Goal: Use online tool/utility: Utilize a website feature to perform a specific function

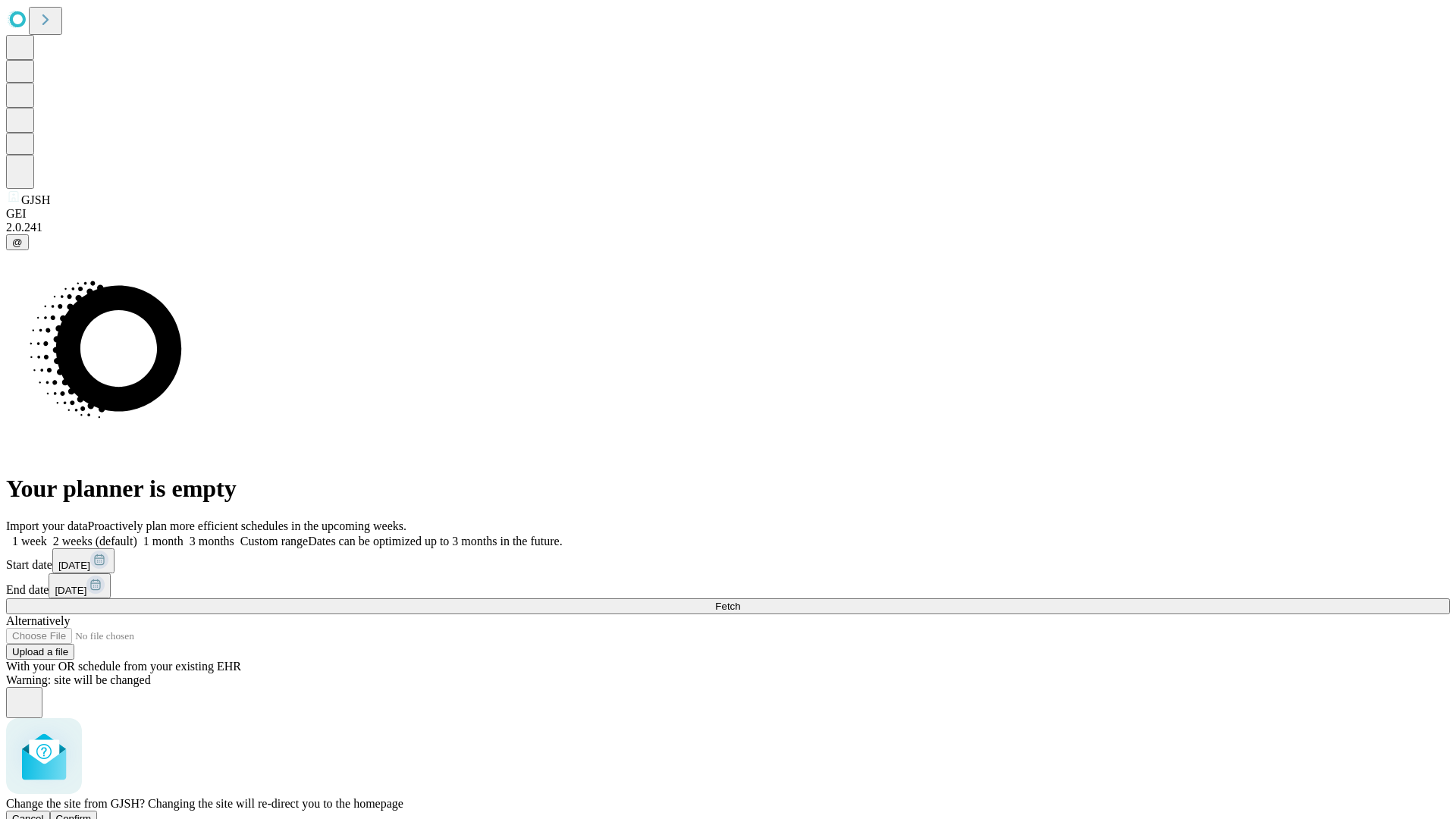
click at [91, 812] on span "Confirm" at bounding box center [73, 818] width 35 height 11
click at [184, 535] on label "1 month" at bounding box center [160, 541] width 47 height 13
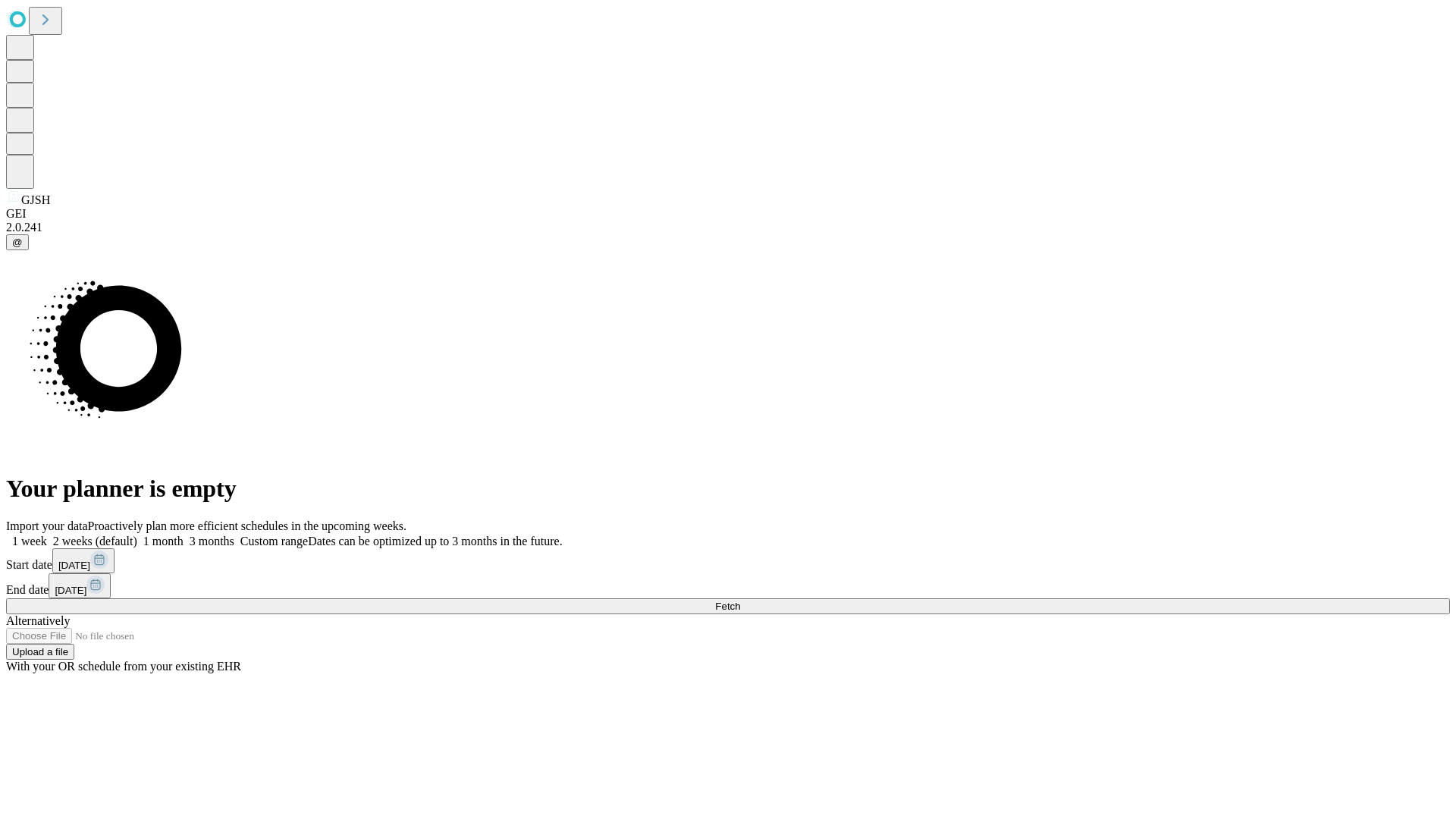
click at [740, 600] on span "Fetch" at bounding box center [727, 606] width 25 height 11
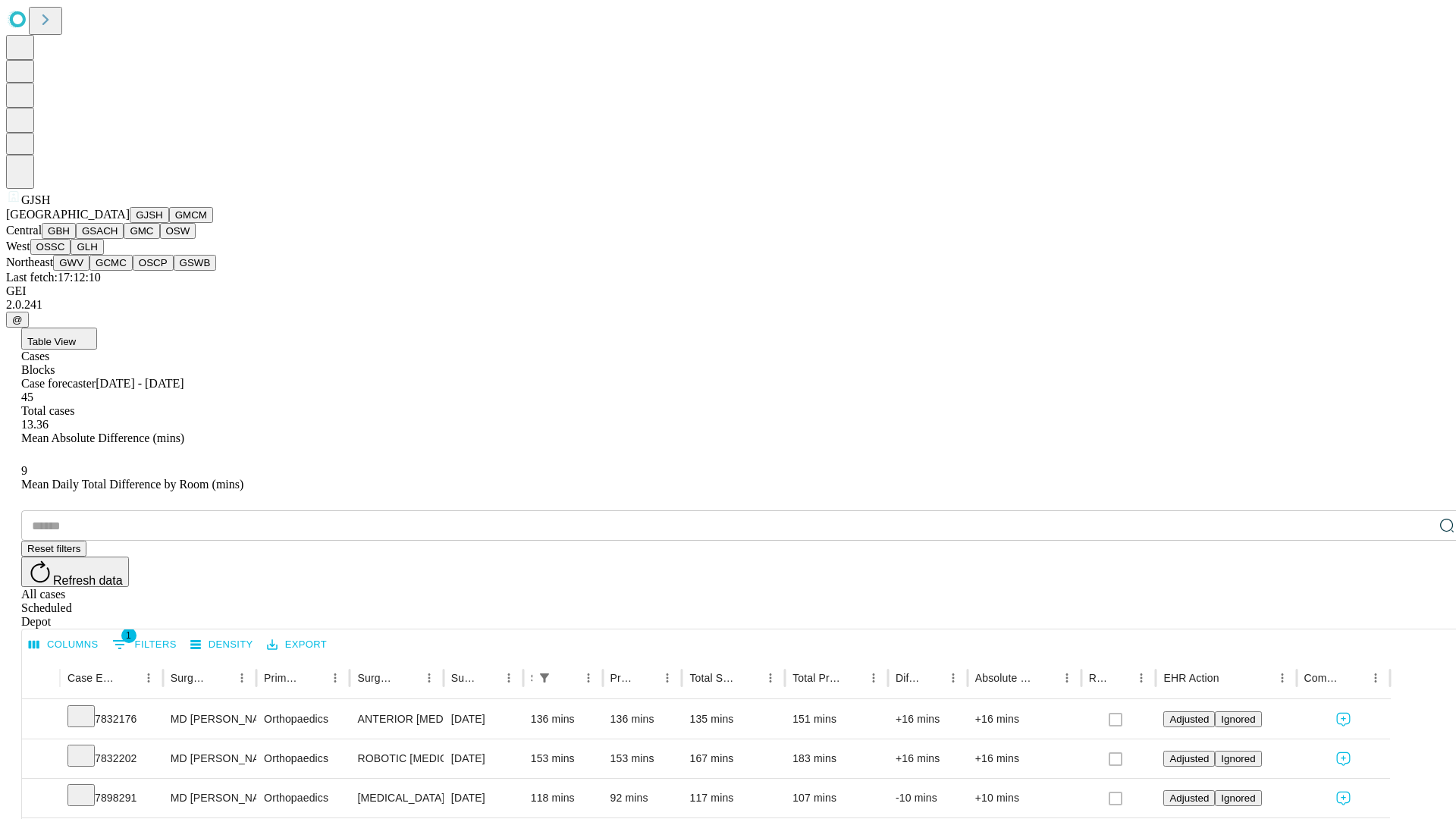
click at [169, 223] on button "GMCM" at bounding box center [191, 215] width 44 height 16
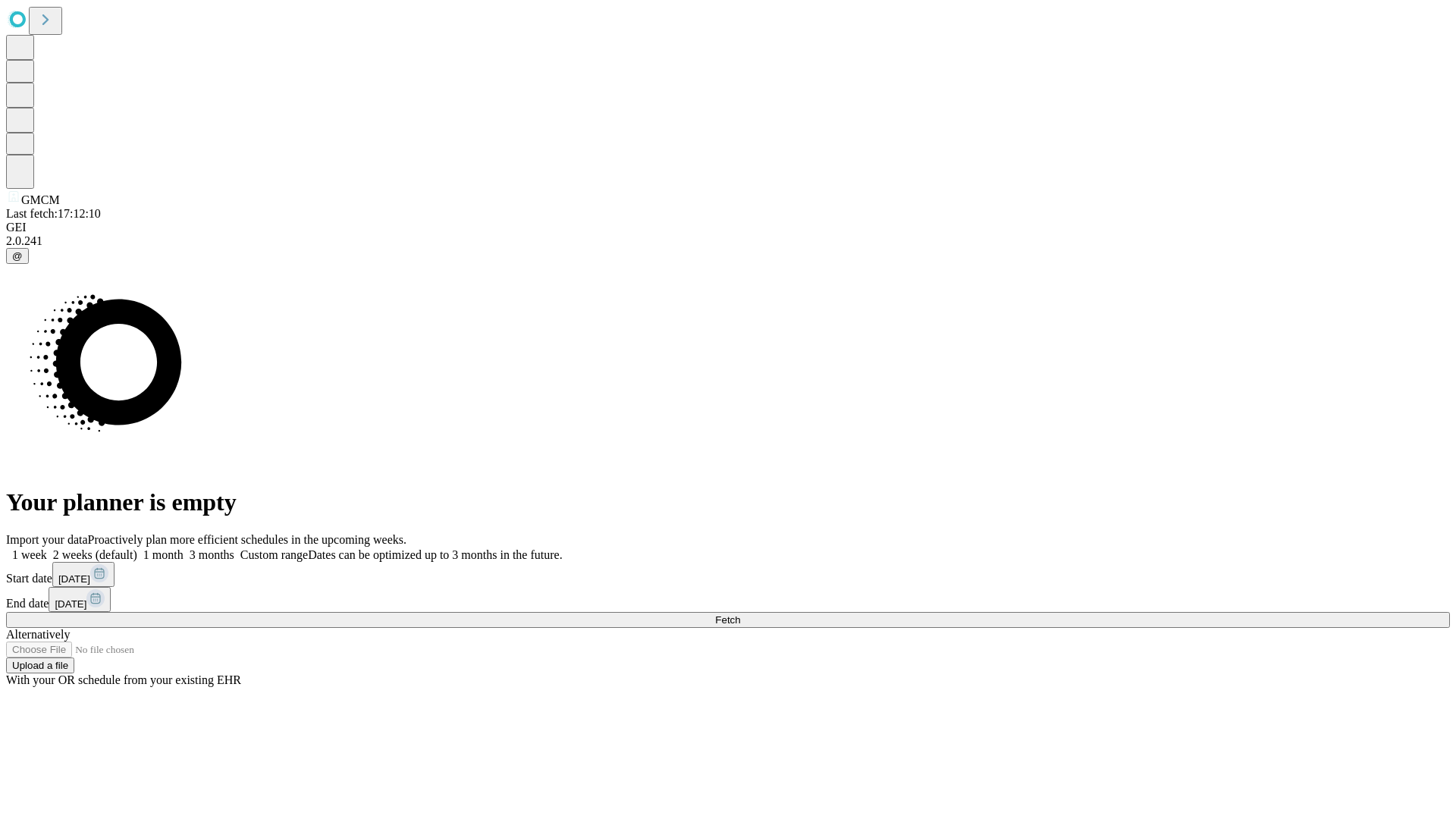
click at [184, 548] on label "1 month" at bounding box center [160, 555] width 47 height 13
click at [740, 614] on span "Fetch" at bounding box center [727, 619] width 25 height 11
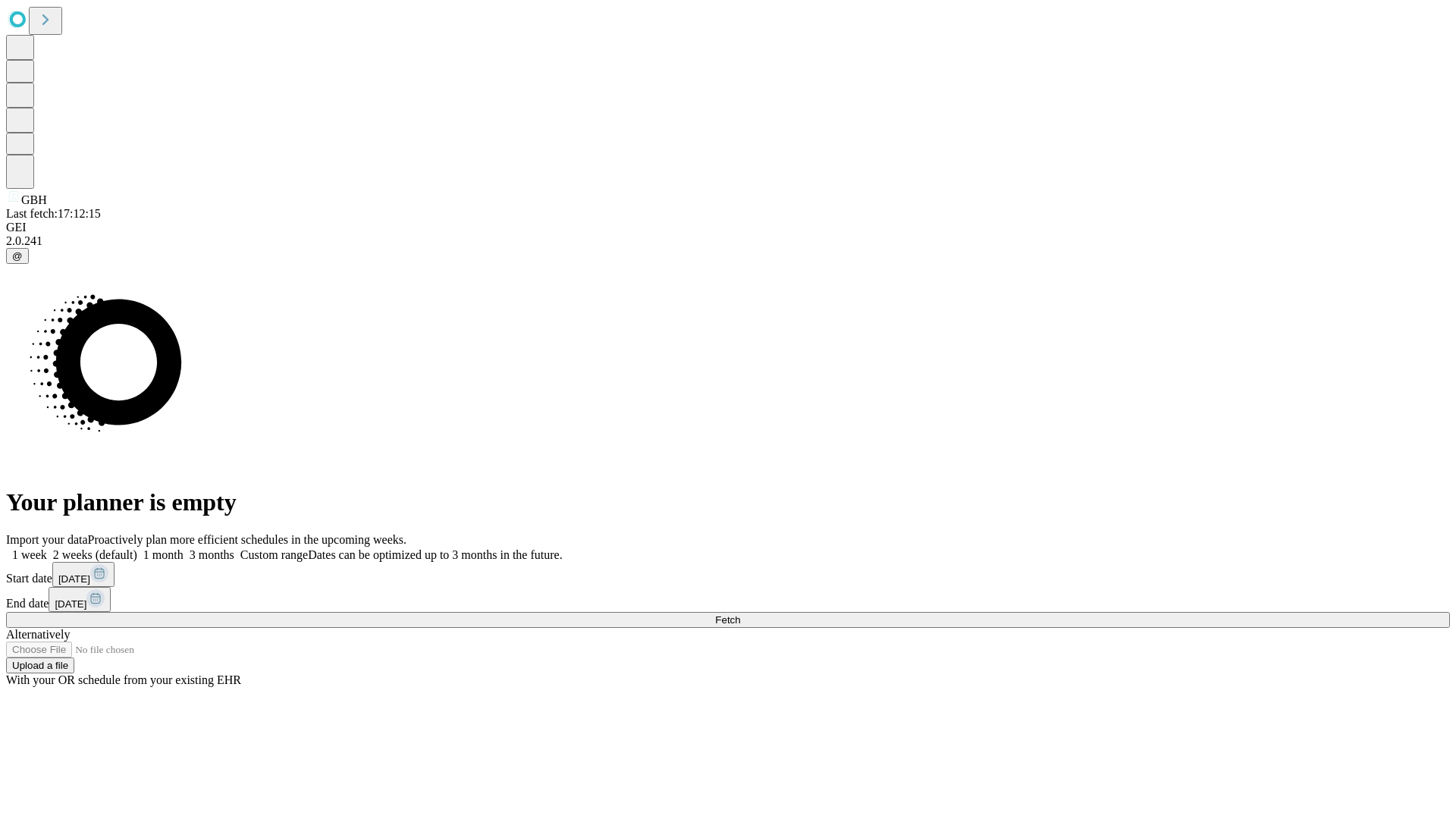
click at [184, 548] on label "1 month" at bounding box center [160, 555] width 47 height 13
click at [740, 614] on span "Fetch" at bounding box center [727, 619] width 25 height 11
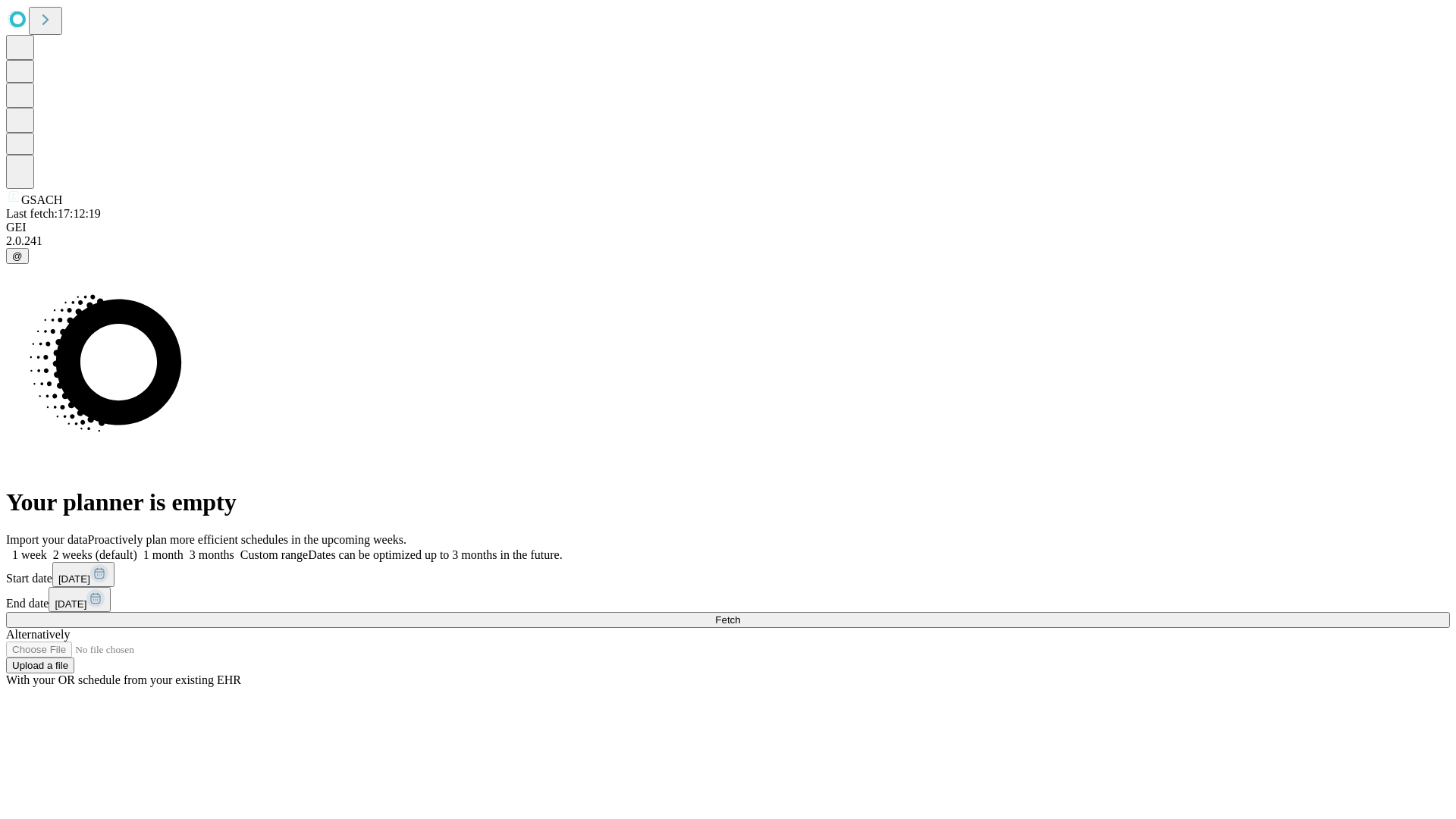
click at [184, 548] on label "1 month" at bounding box center [160, 555] width 47 height 13
click at [740, 614] on span "Fetch" at bounding box center [727, 619] width 25 height 11
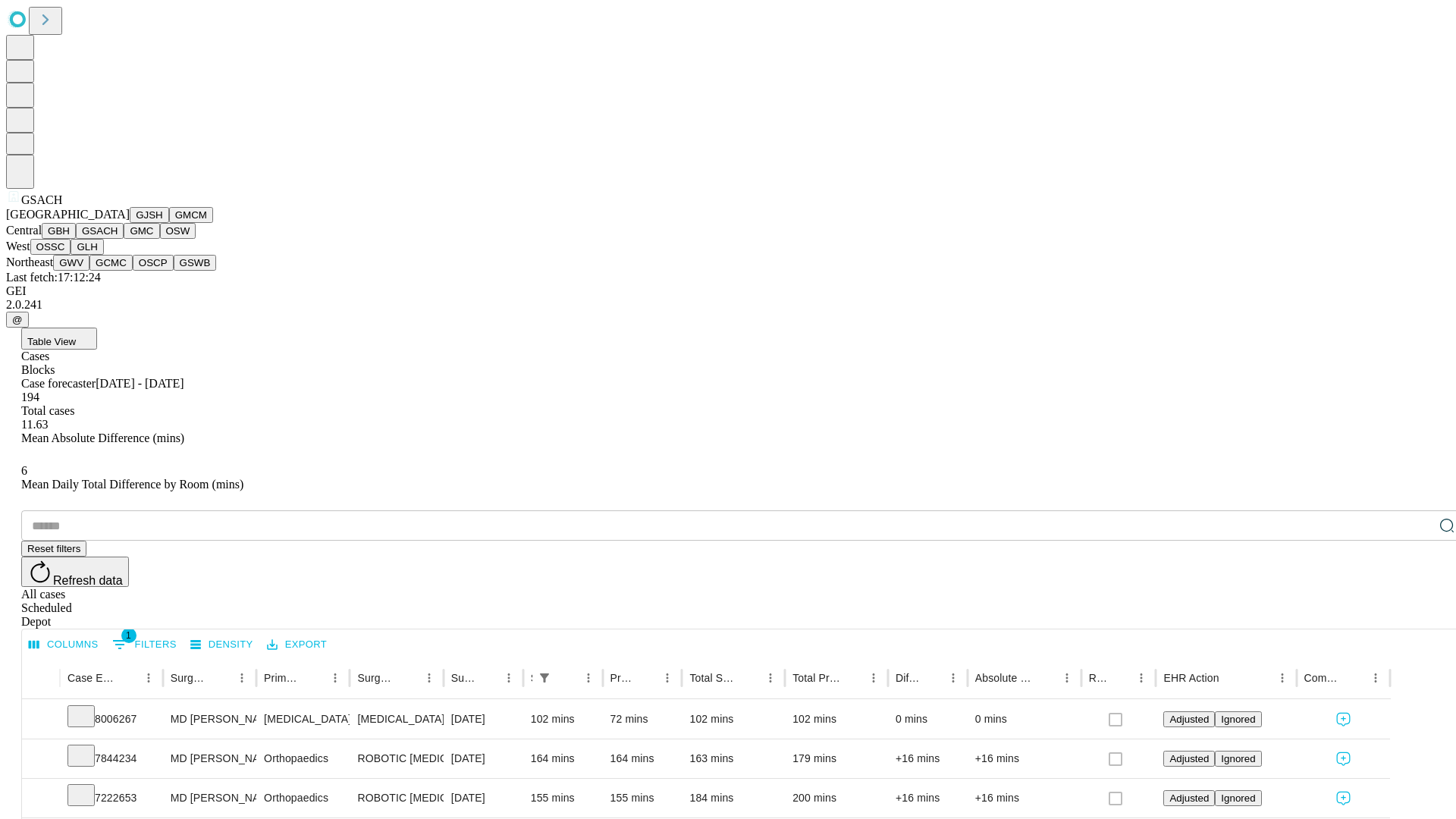
click at [124, 239] on button "GMC" at bounding box center [141, 230] width 35 height 16
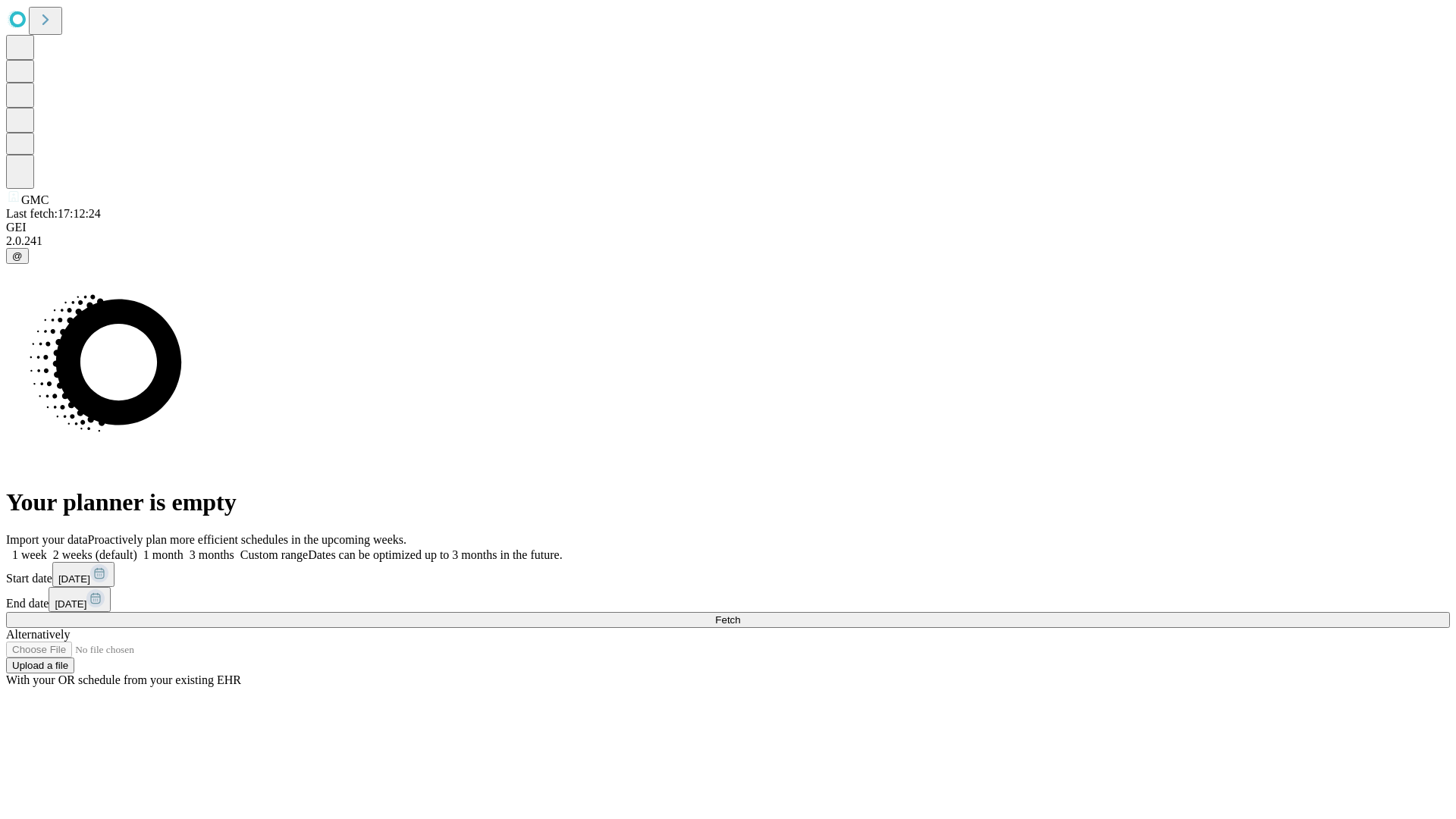
click at [184, 548] on label "1 month" at bounding box center [160, 555] width 47 height 13
click at [740, 614] on span "Fetch" at bounding box center [727, 619] width 25 height 11
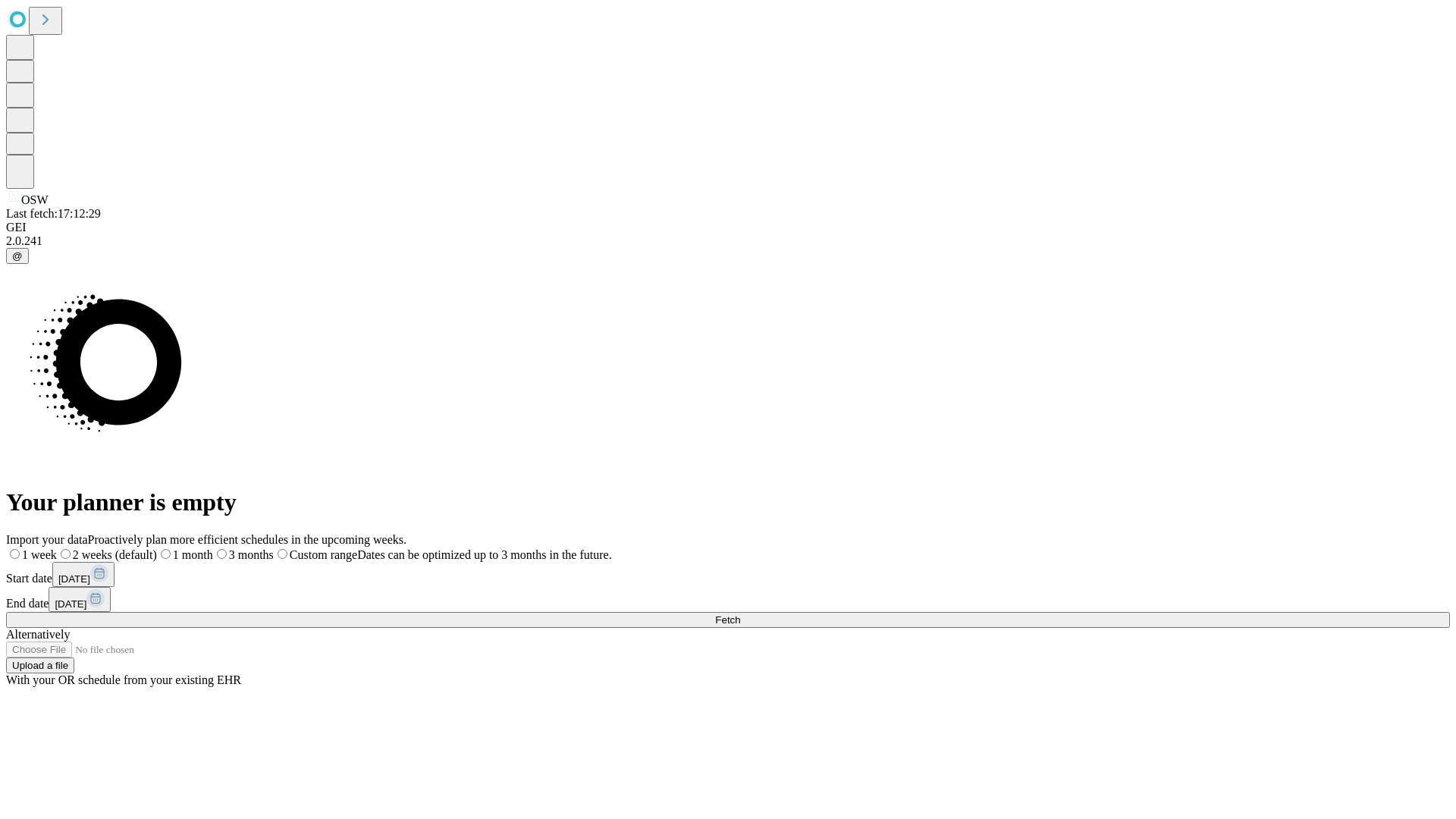
click at [740, 614] on span "Fetch" at bounding box center [727, 619] width 25 height 11
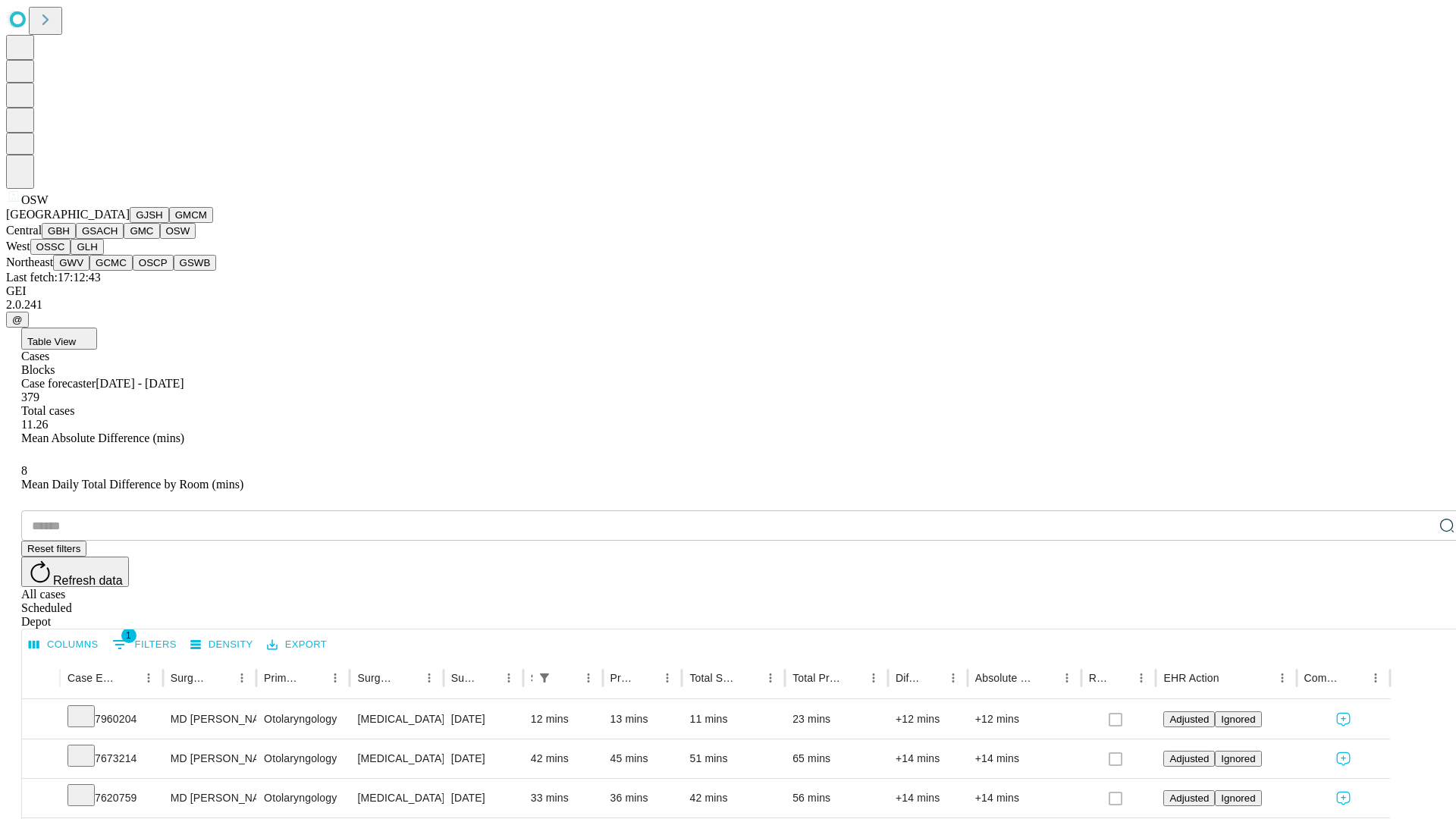
click at [71, 255] on button "OSSC" at bounding box center [50, 246] width 41 height 16
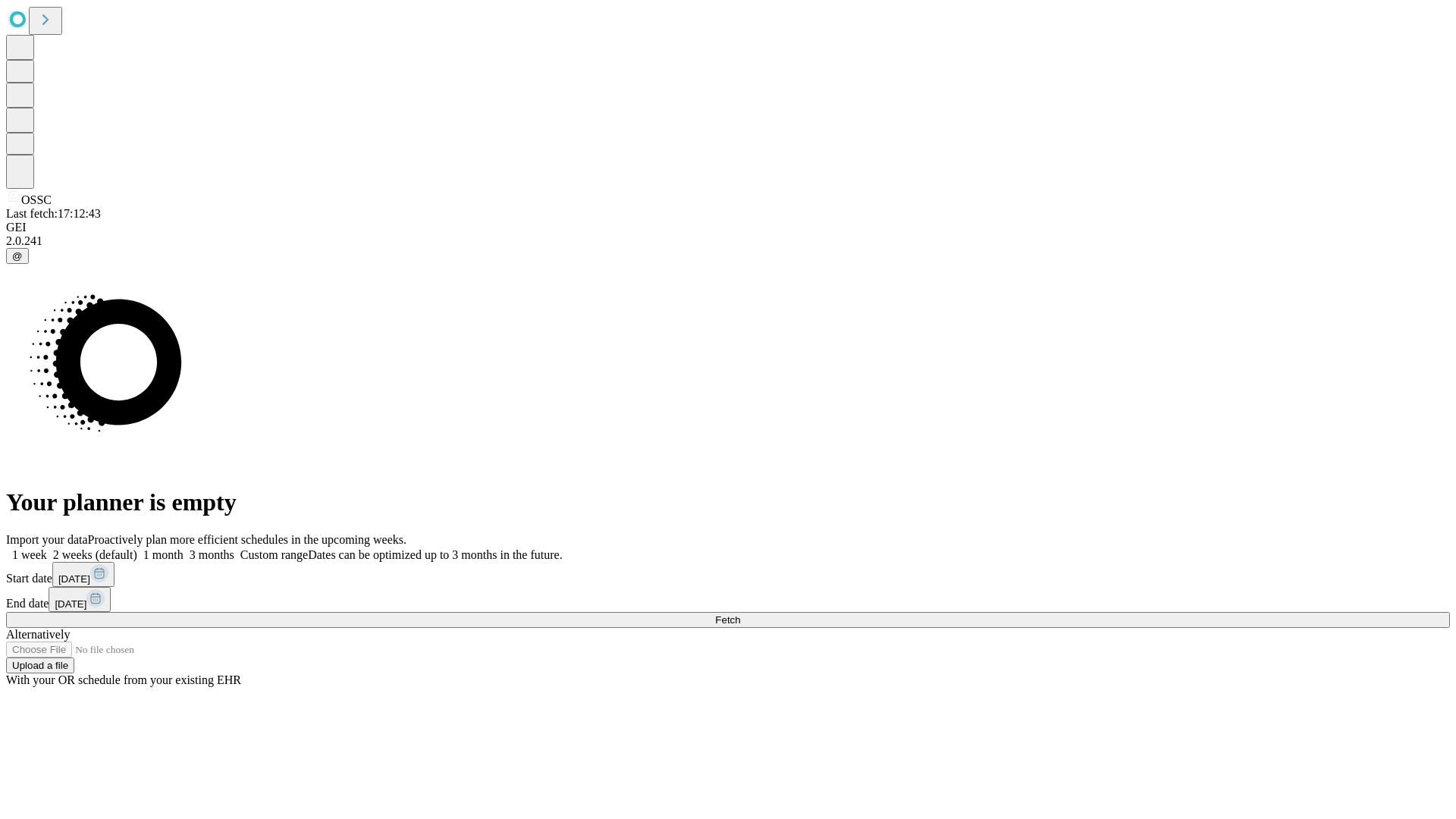
click at [184, 548] on label "1 month" at bounding box center [160, 555] width 47 height 13
click at [740, 614] on span "Fetch" at bounding box center [727, 619] width 25 height 11
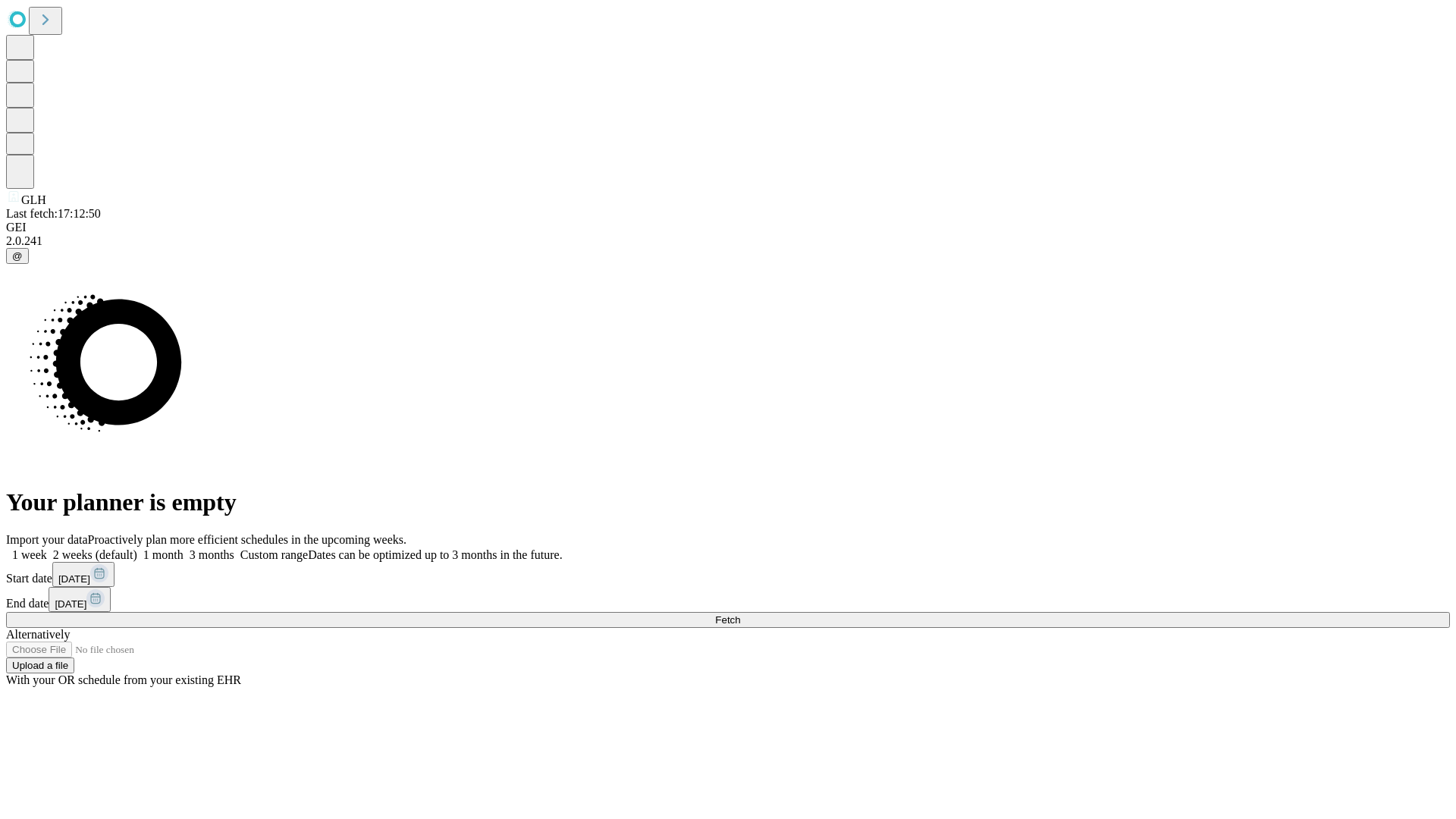
click at [184, 548] on label "1 month" at bounding box center [160, 555] width 47 height 13
click at [740, 614] on span "Fetch" at bounding box center [727, 619] width 25 height 11
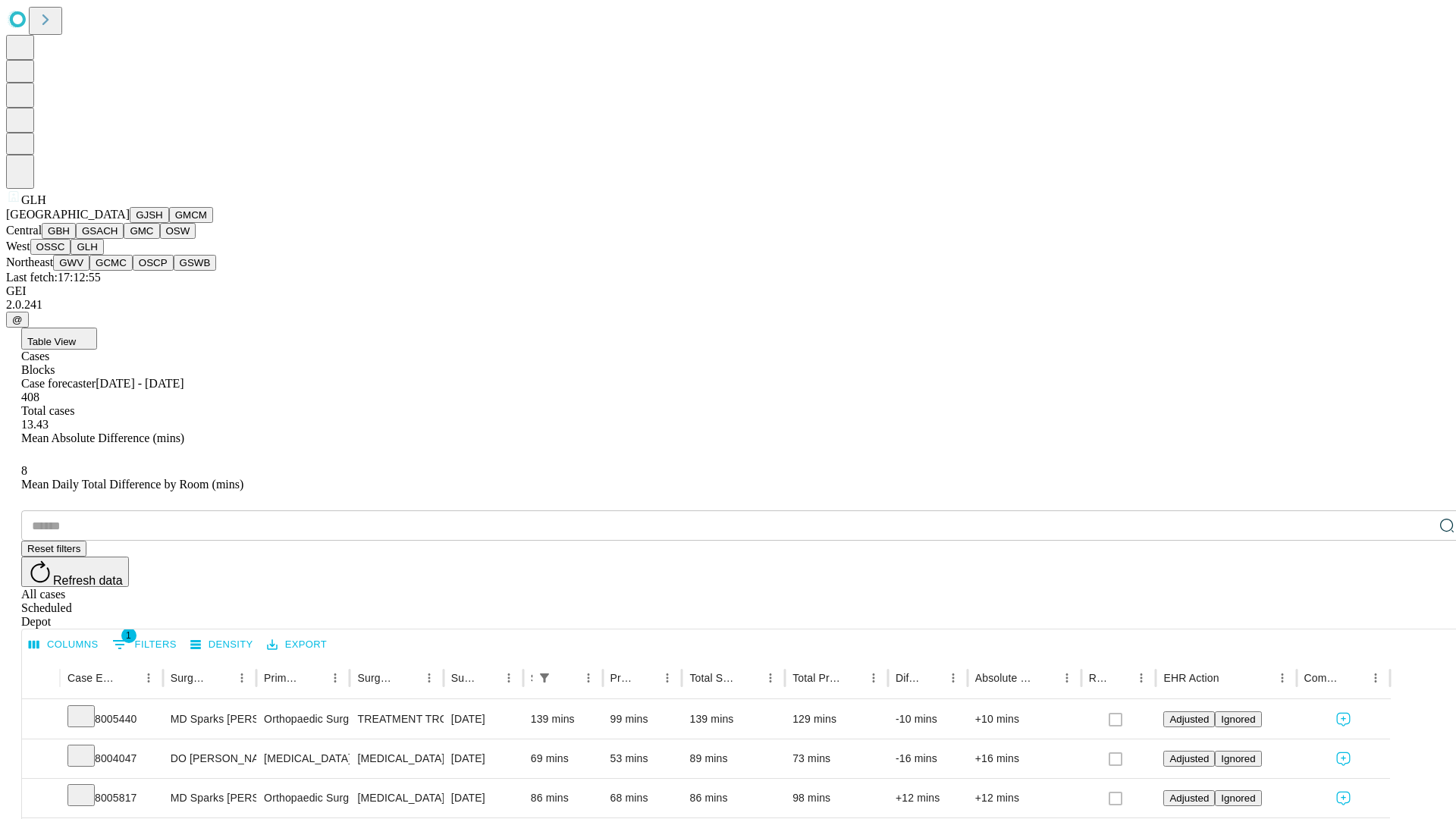
click at [89, 270] on button "GWV" at bounding box center [71, 263] width 36 height 16
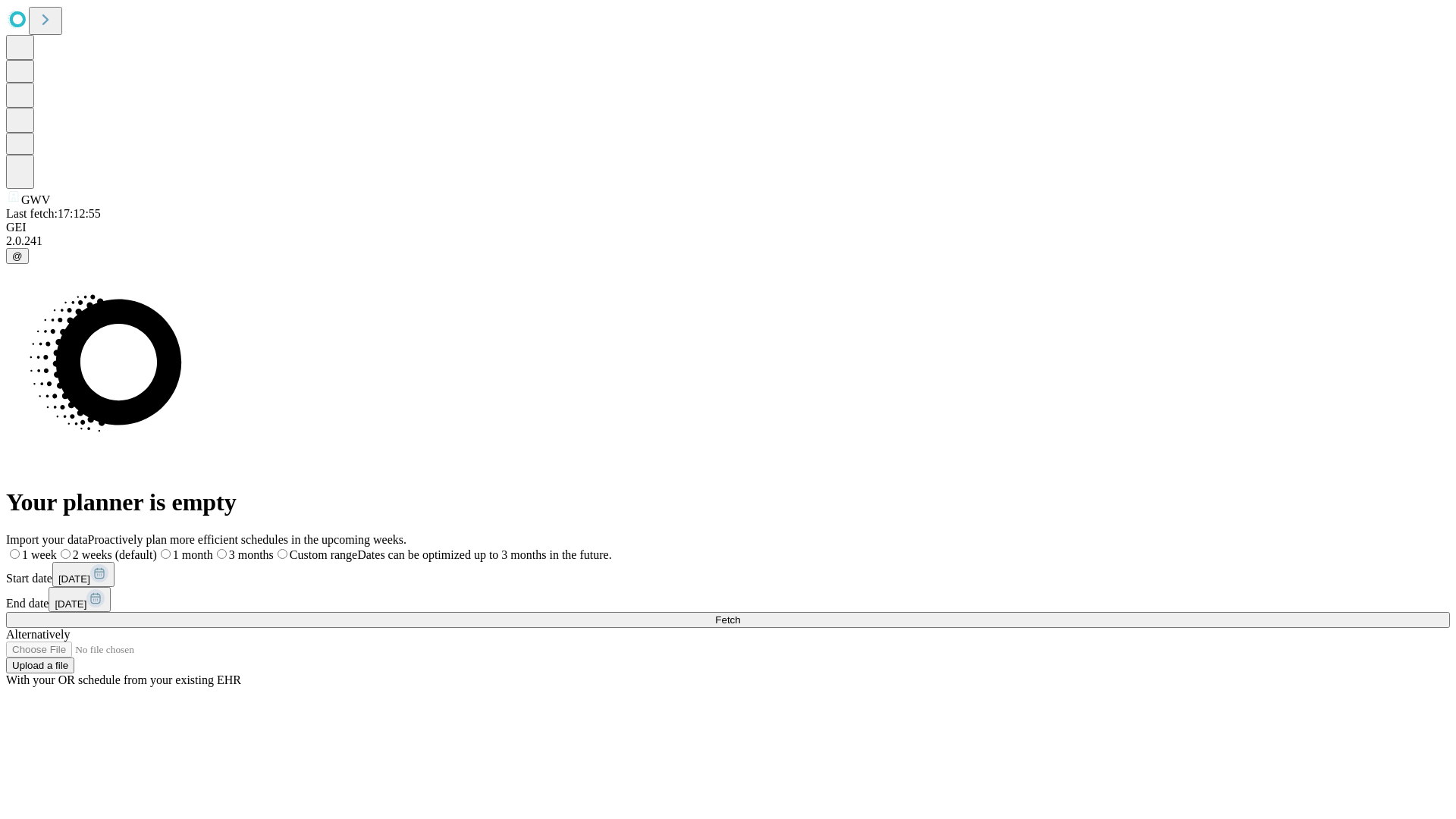
click at [213, 548] on label "1 month" at bounding box center [185, 555] width 56 height 13
click at [740, 614] on span "Fetch" at bounding box center [727, 619] width 25 height 11
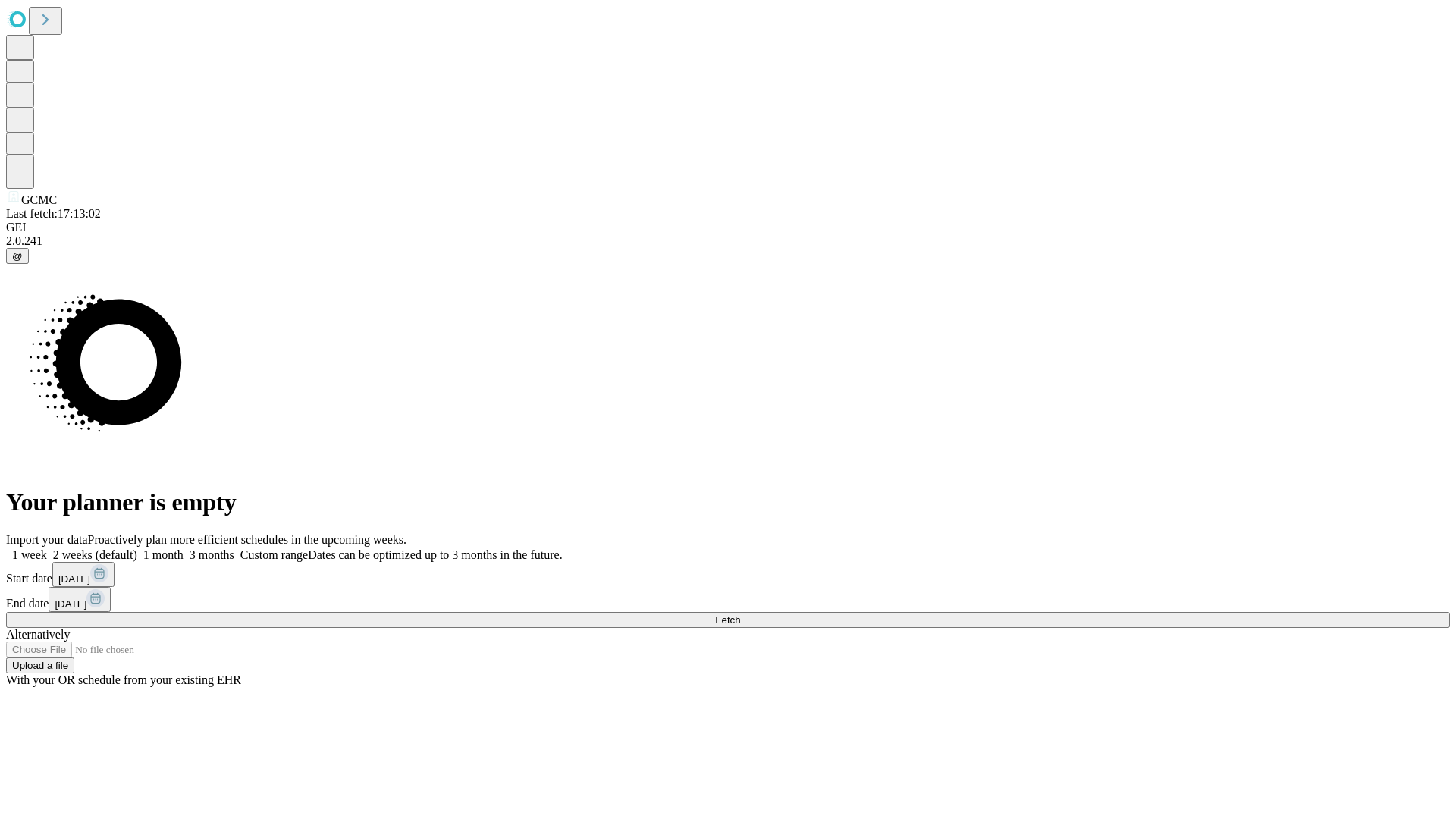
click at [184, 548] on label "1 month" at bounding box center [160, 555] width 47 height 13
click at [740, 614] on span "Fetch" at bounding box center [727, 619] width 25 height 11
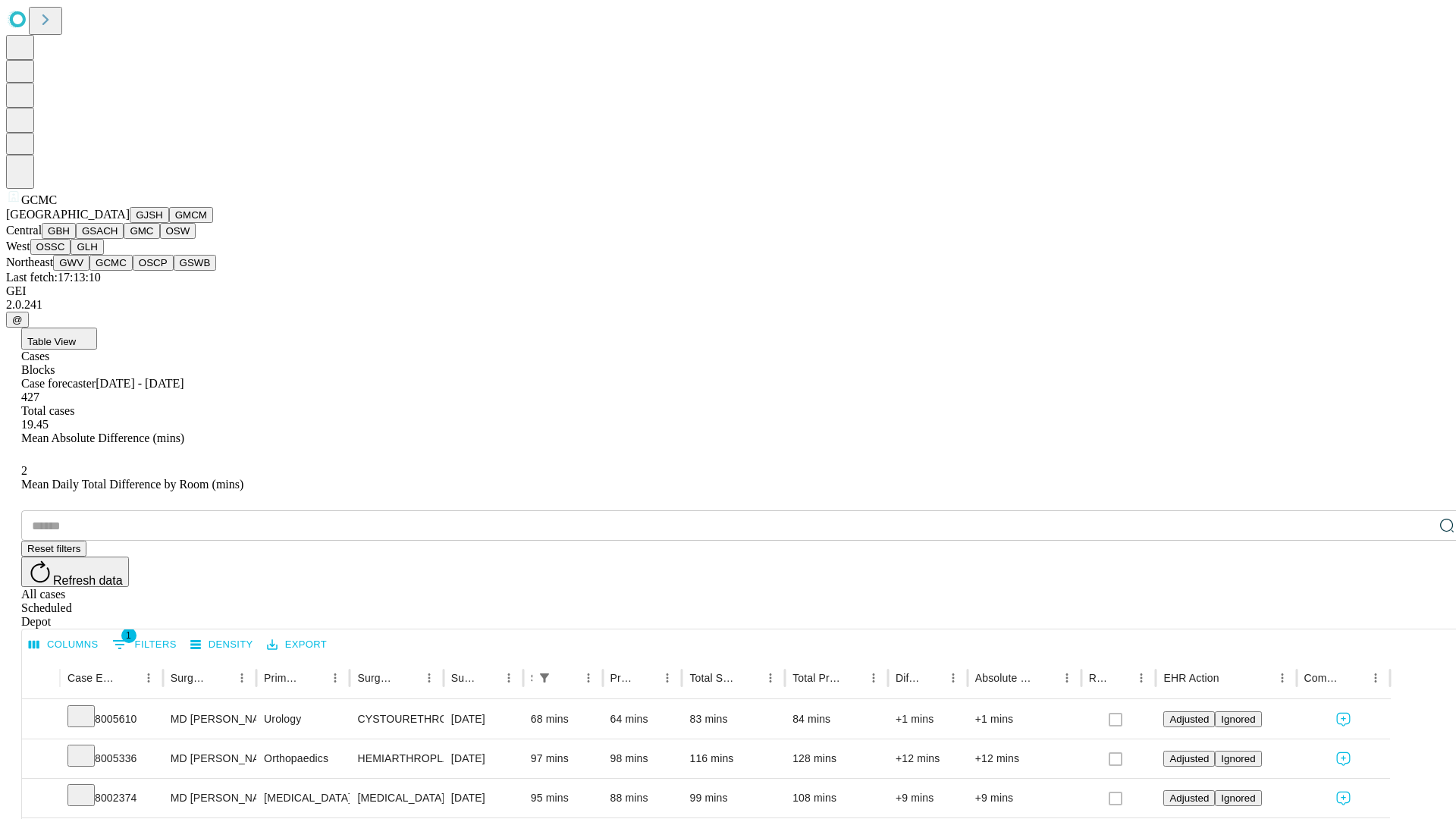
click at [132, 270] on button "OSCP" at bounding box center [152, 263] width 41 height 16
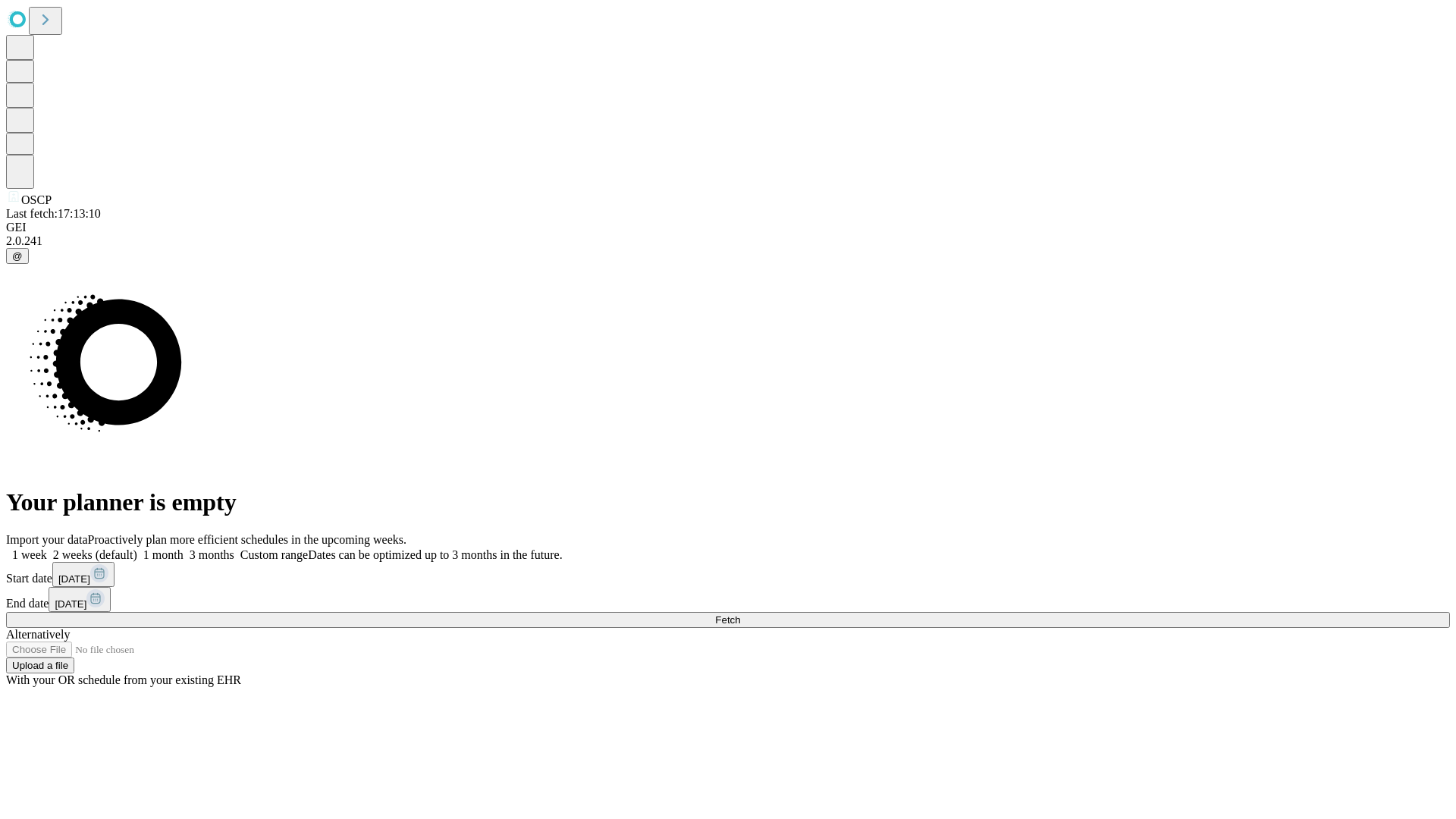
click at [184, 548] on label "1 month" at bounding box center [160, 555] width 47 height 13
click at [740, 614] on span "Fetch" at bounding box center [727, 619] width 25 height 11
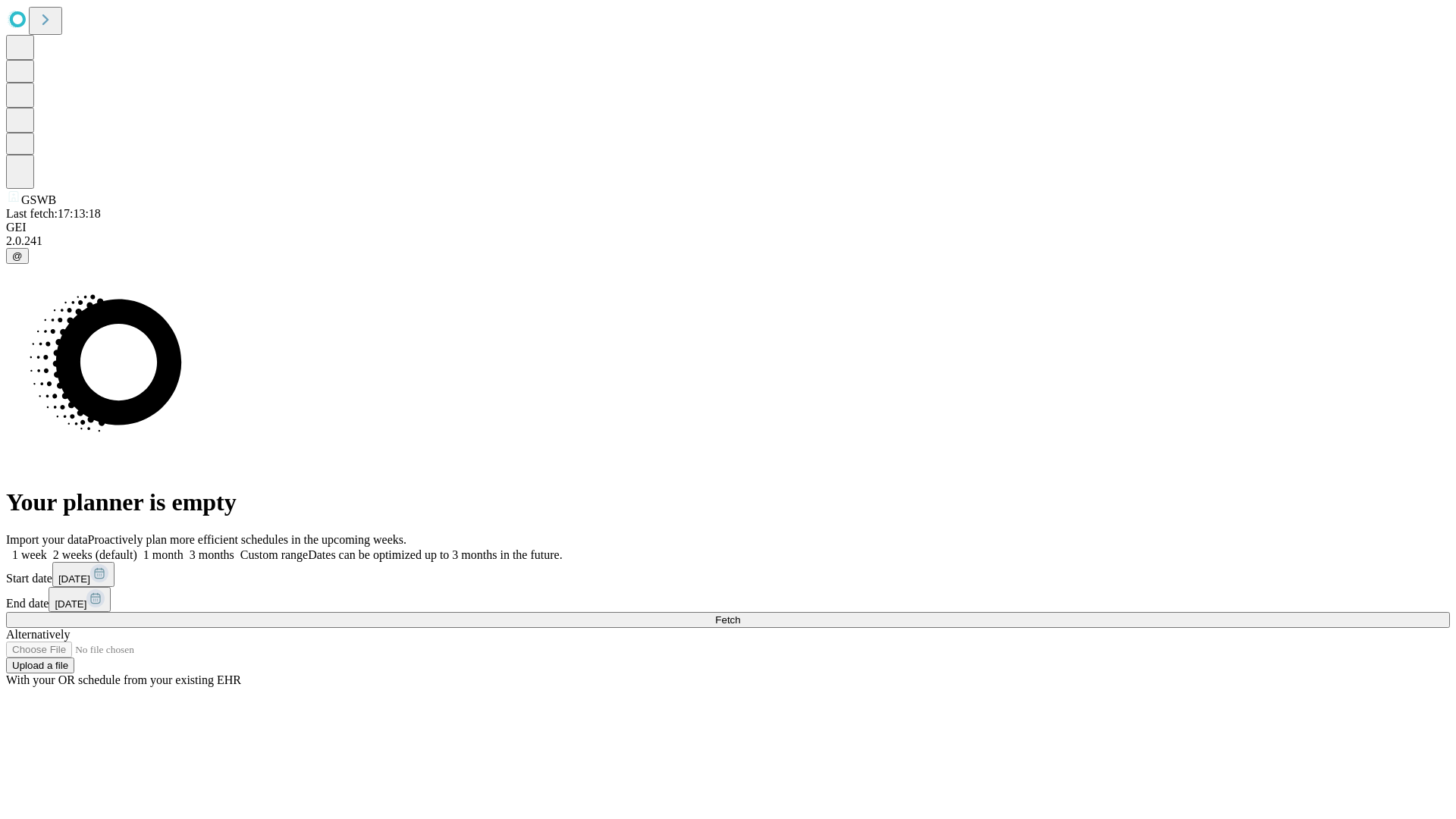
click at [184, 548] on label "1 month" at bounding box center [160, 555] width 47 height 13
click at [740, 614] on span "Fetch" at bounding box center [727, 619] width 25 height 11
